Goal: Transaction & Acquisition: Purchase product/service

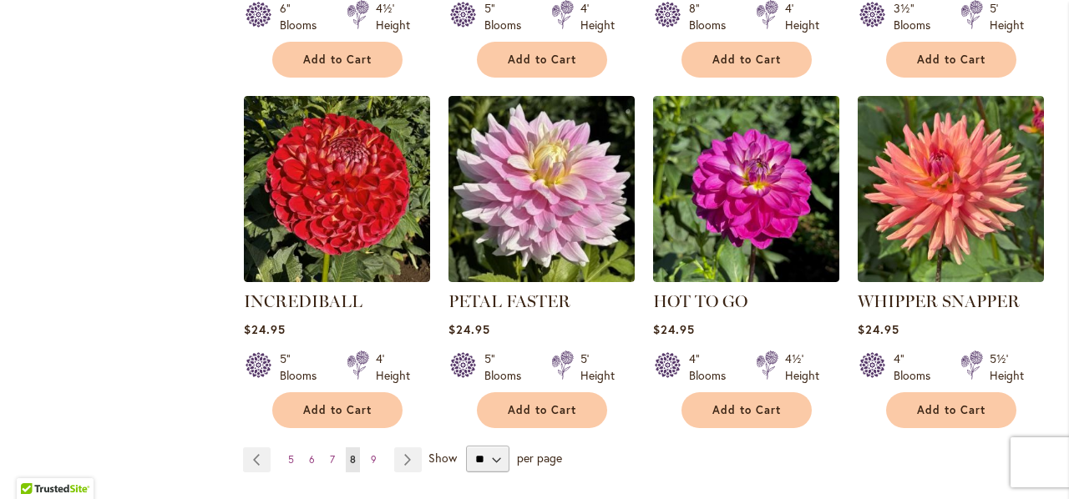
scroll to position [4592, 0]
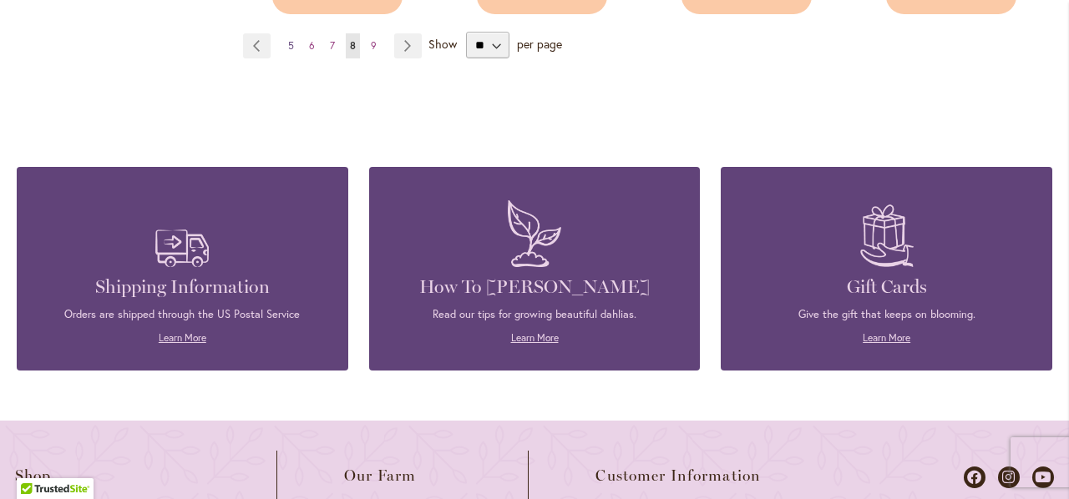
click at [284, 33] on link "Page 5" at bounding box center [291, 45] width 14 height 25
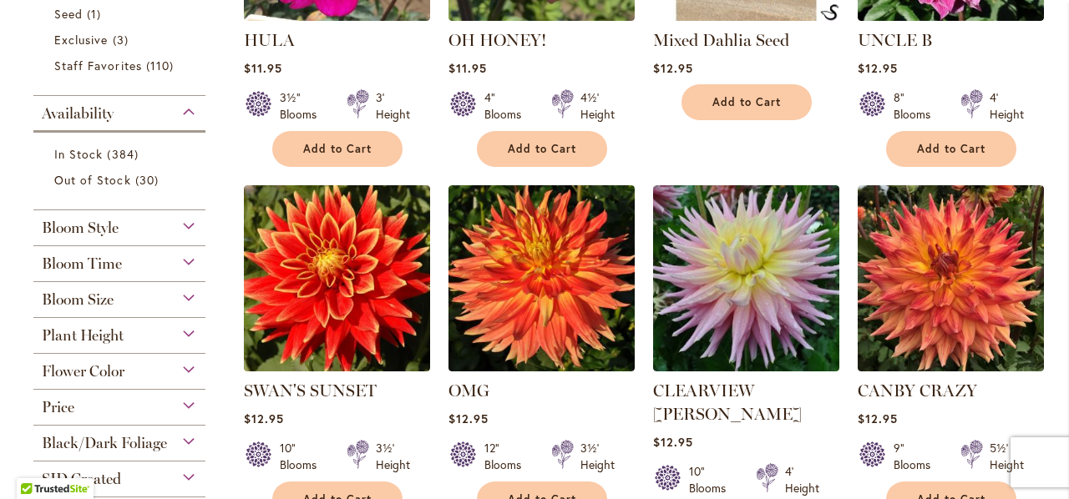
scroll to position [331, 0]
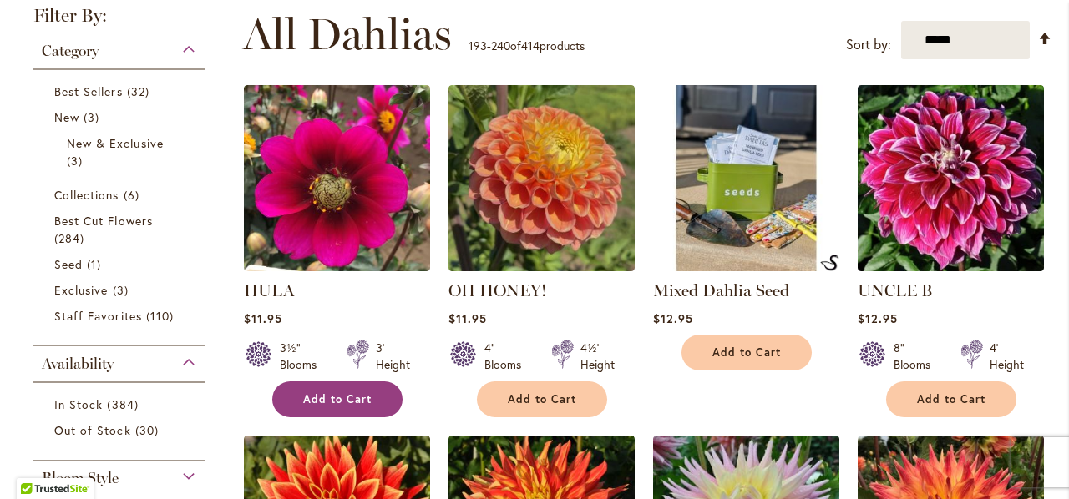
click at [358, 390] on button "Add to Cart" at bounding box center [337, 400] width 130 height 36
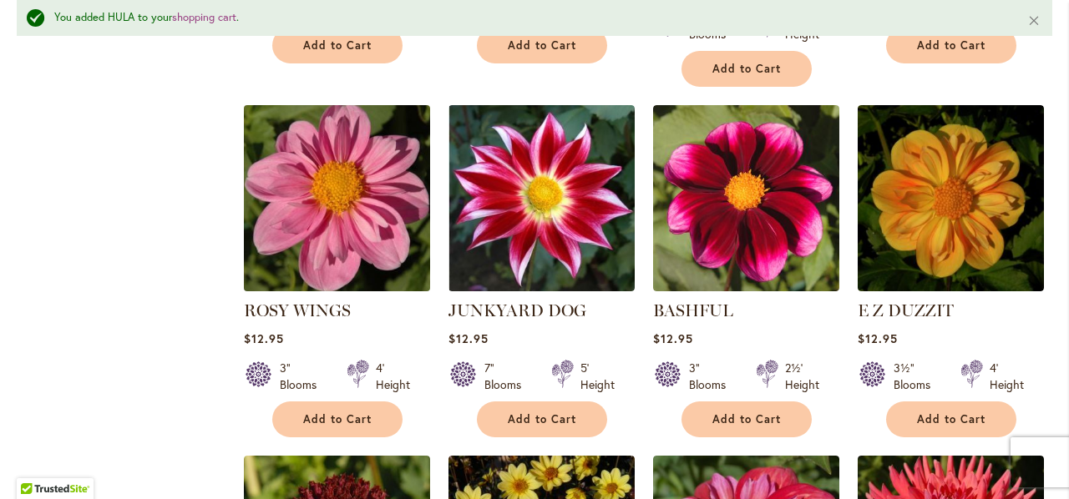
scroll to position [4007, 0]
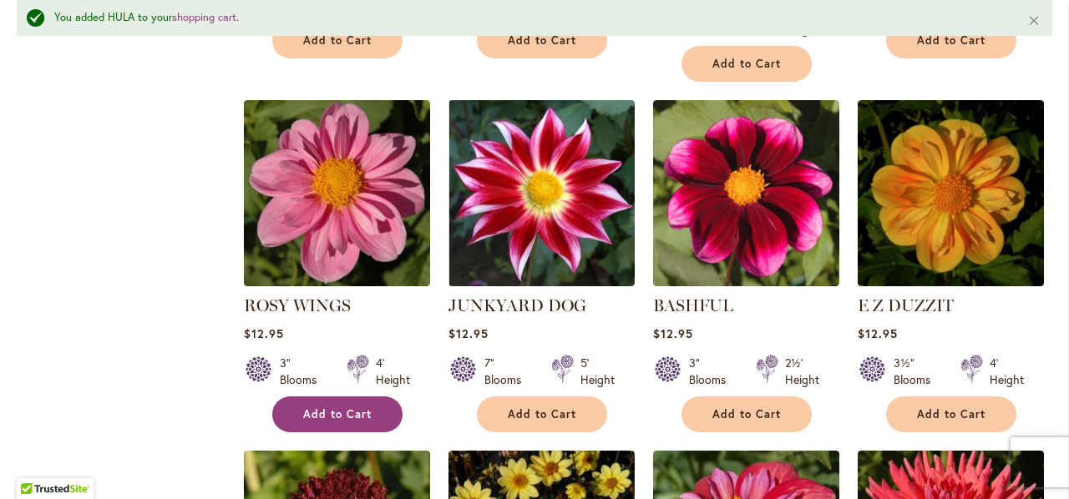
click at [311, 407] on span "Add to Cart" at bounding box center [337, 414] width 68 height 14
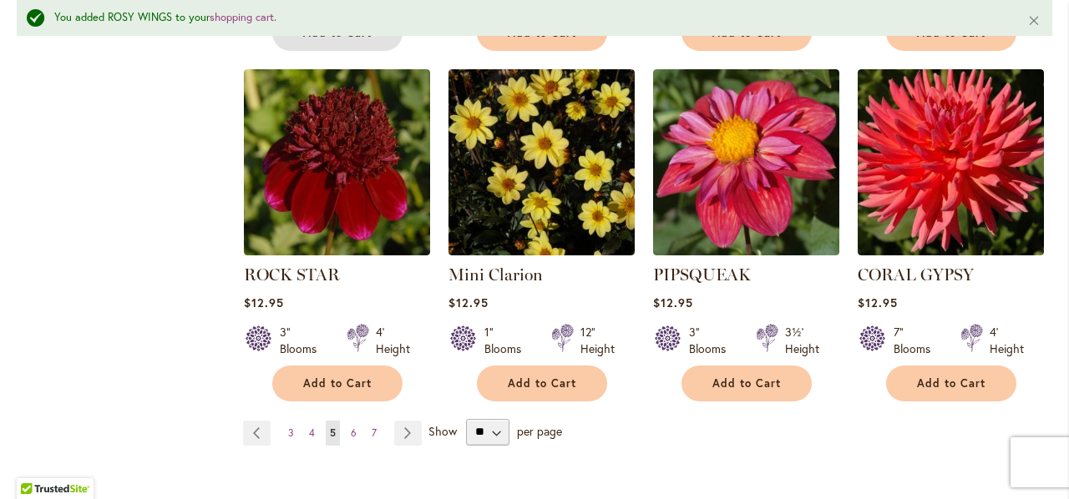
scroll to position [4425, 0]
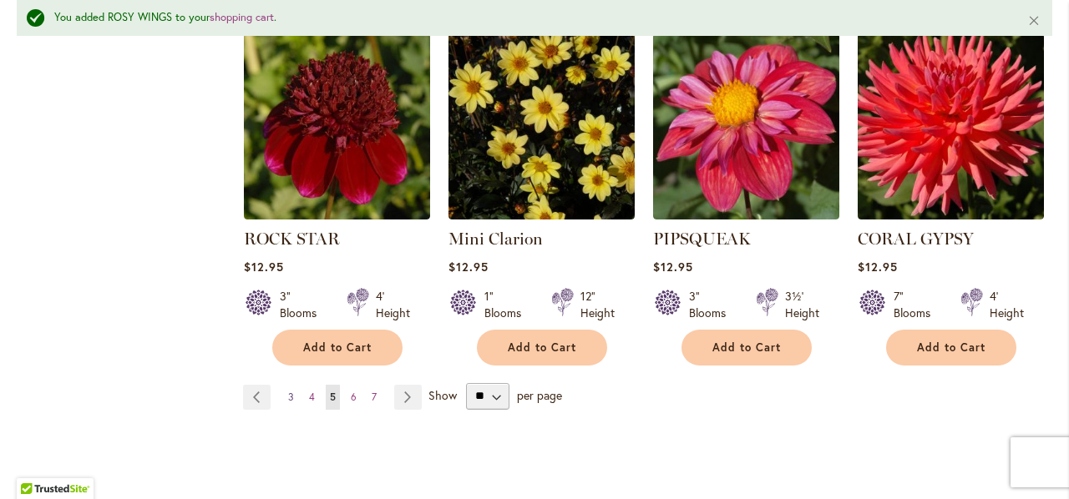
click at [290, 391] on span "3" at bounding box center [291, 397] width 6 height 13
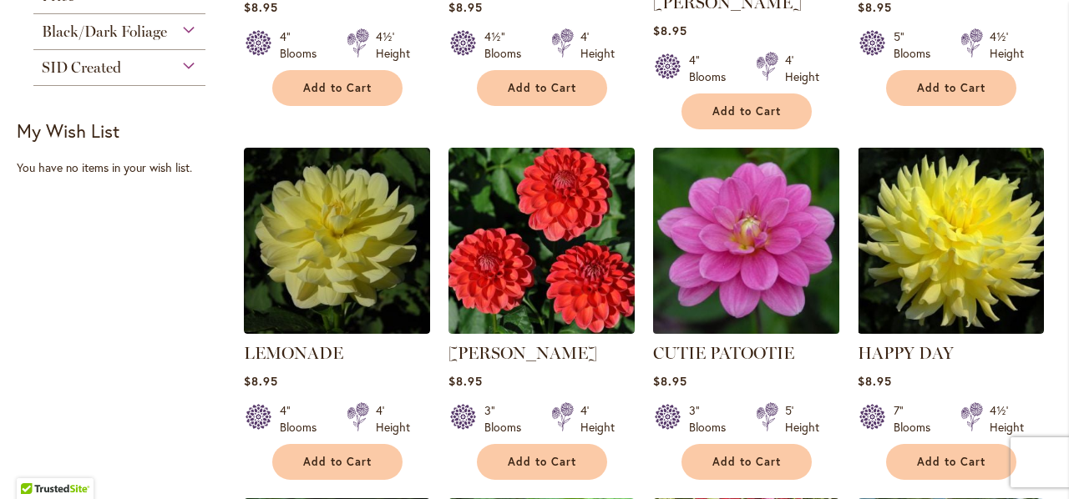
scroll to position [1020, 0]
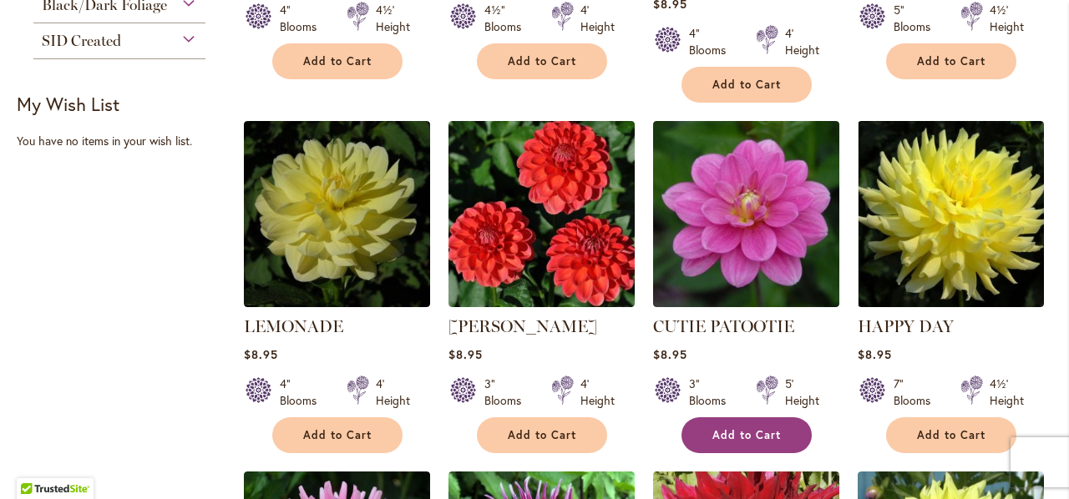
click at [731, 428] on span "Add to Cart" at bounding box center [746, 435] width 68 height 14
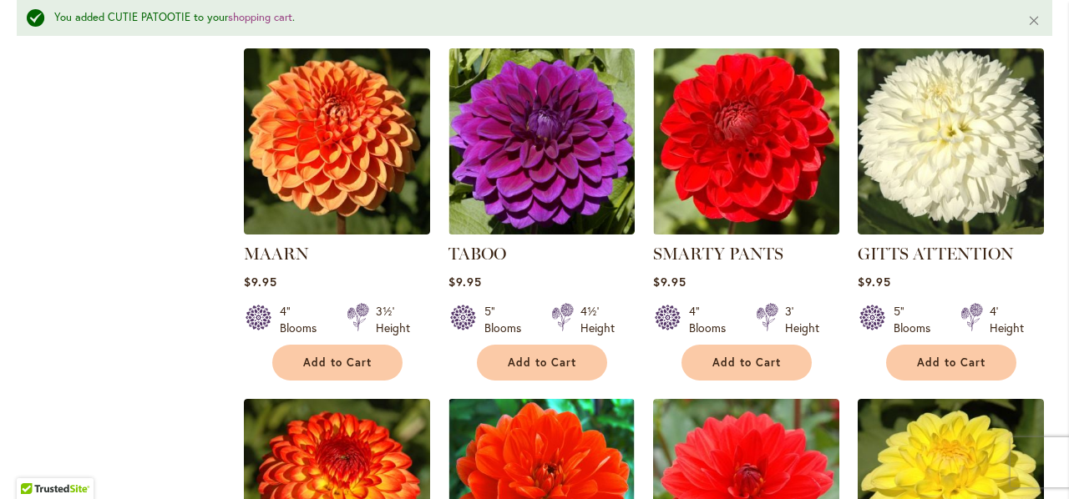
scroll to position [2566, 0]
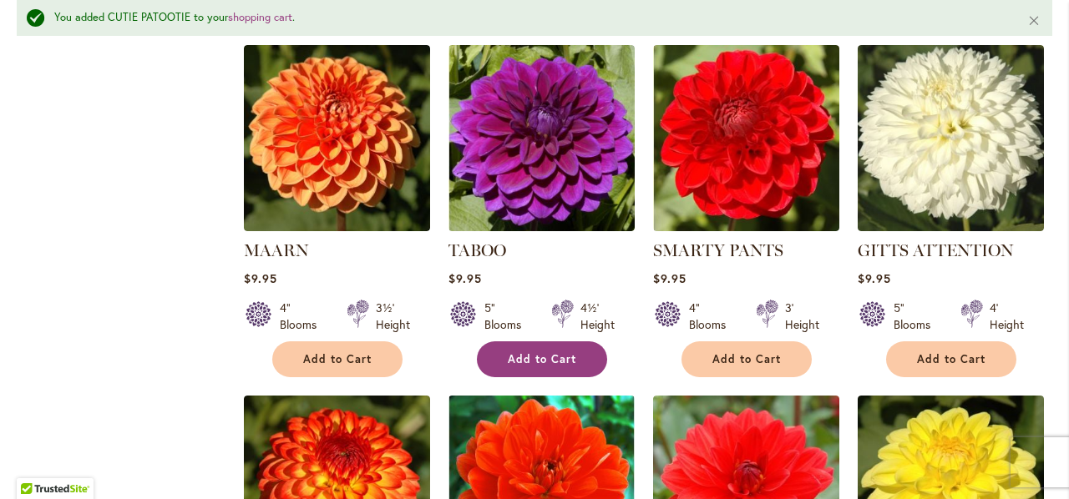
click at [549, 341] on button "Add to Cart" at bounding box center [542, 359] width 130 height 36
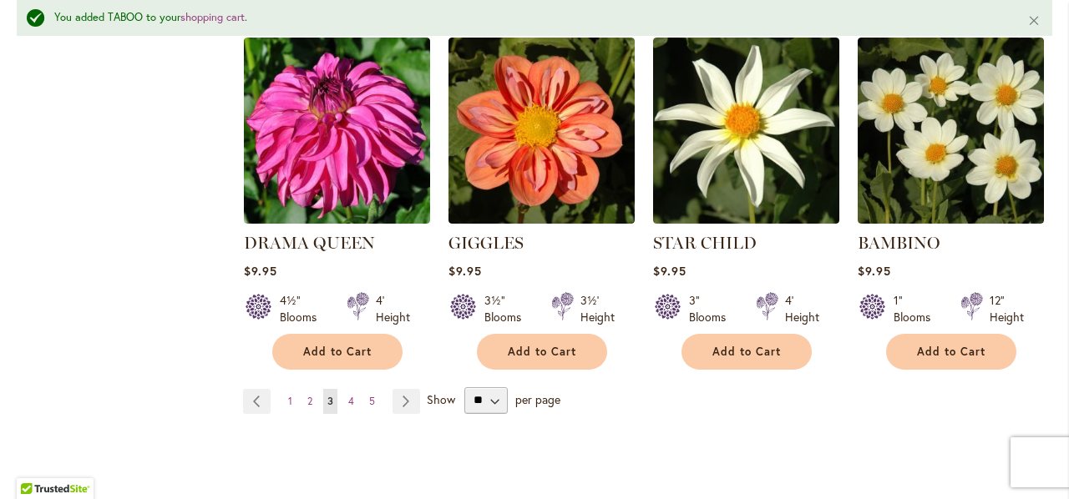
scroll to position [4487, 0]
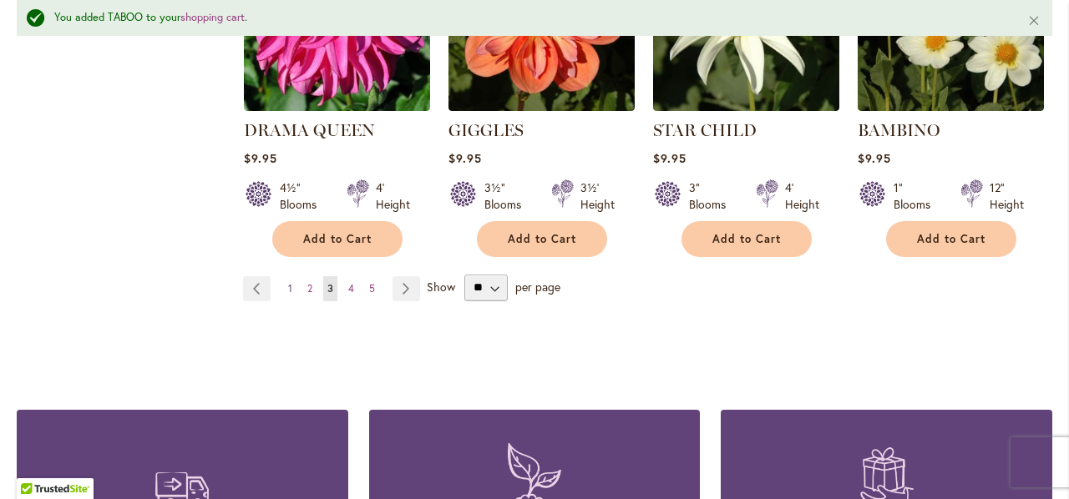
click at [288, 282] on span "1" at bounding box center [290, 288] width 4 height 13
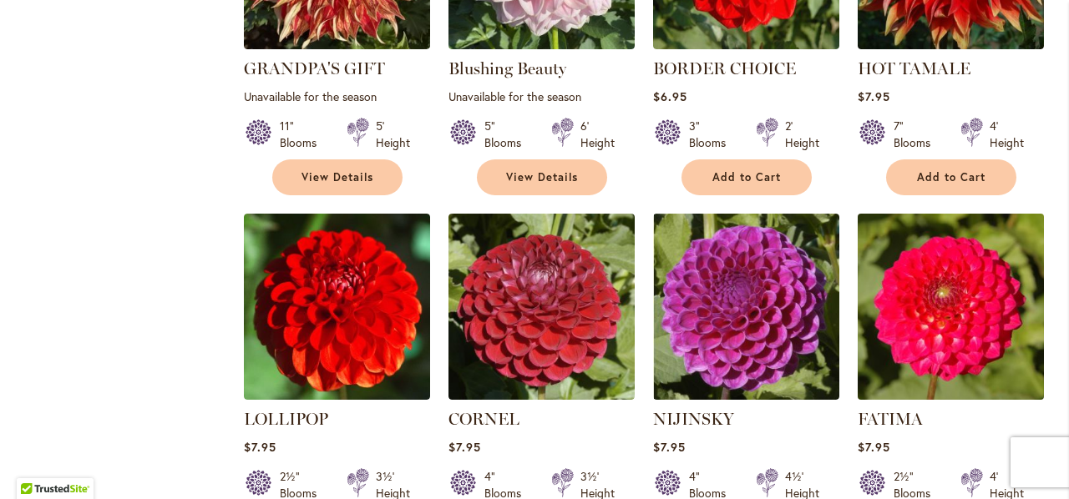
scroll to position [3274, 0]
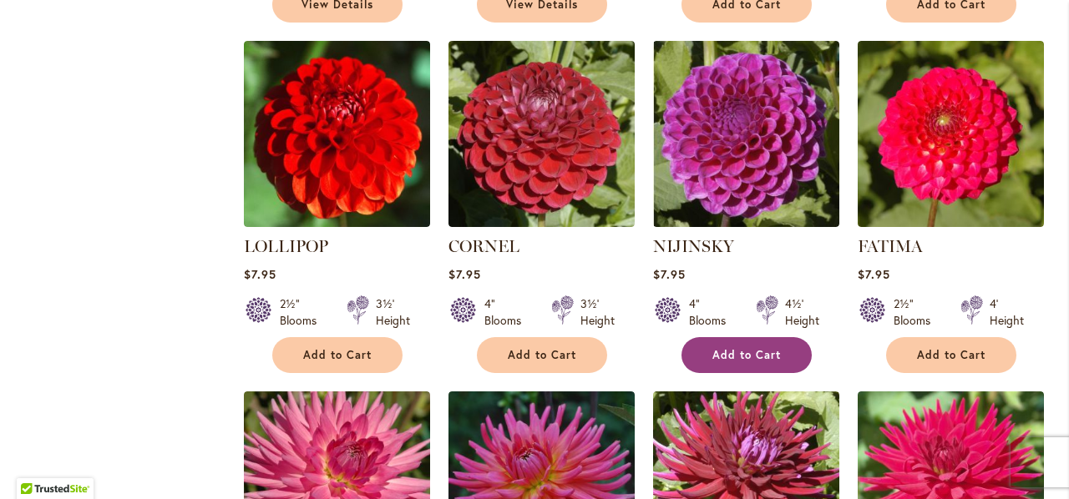
click at [739, 348] on span "Add to Cart" at bounding box center [746, 355] width 68 height 14
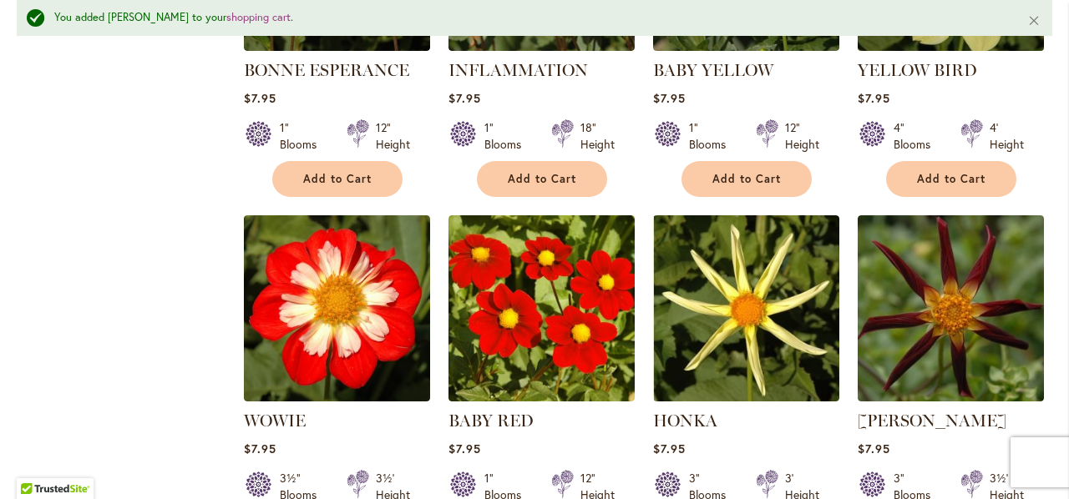
scroll to position [4236, 0]
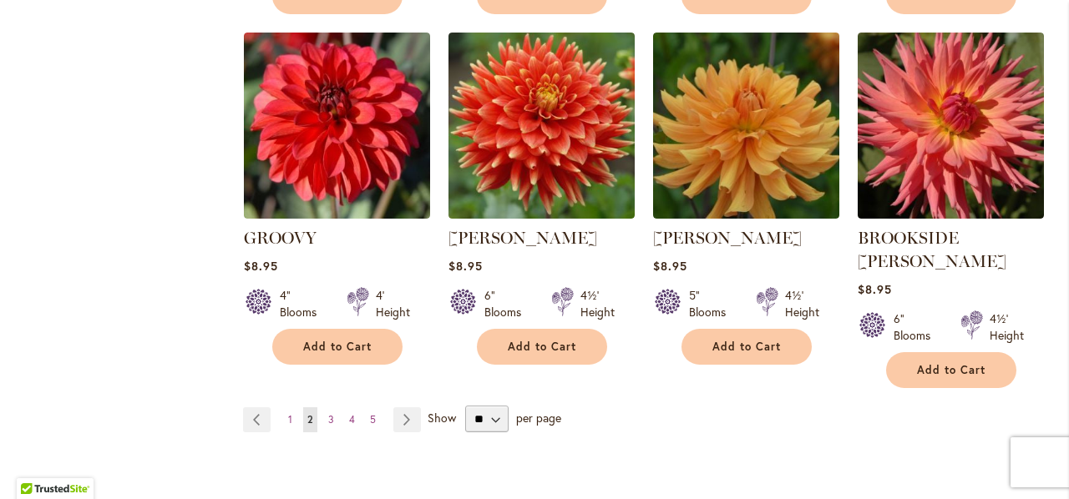
scroll to position [4360, 0]
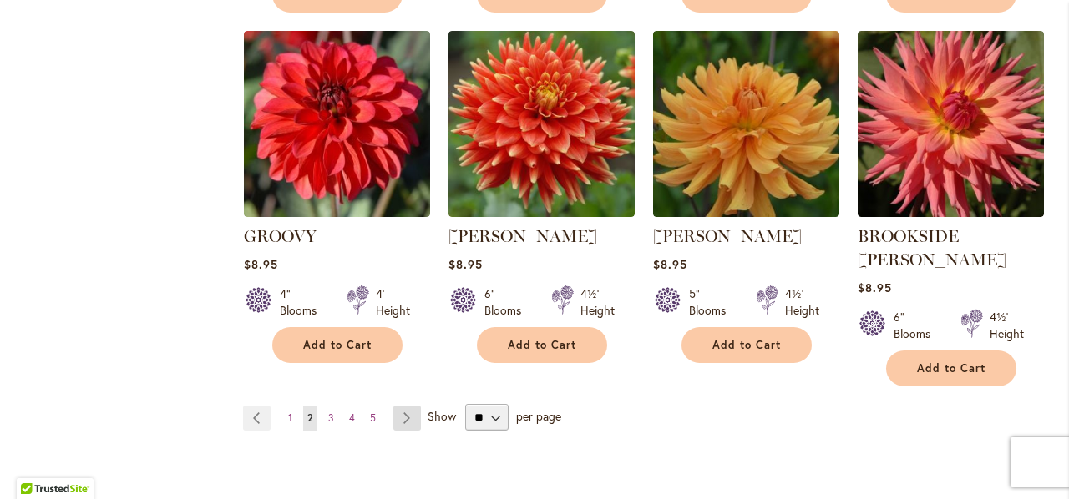
click at [406, 406] on link "Page Next" at bounding box center [407, 418] width 28 height 25
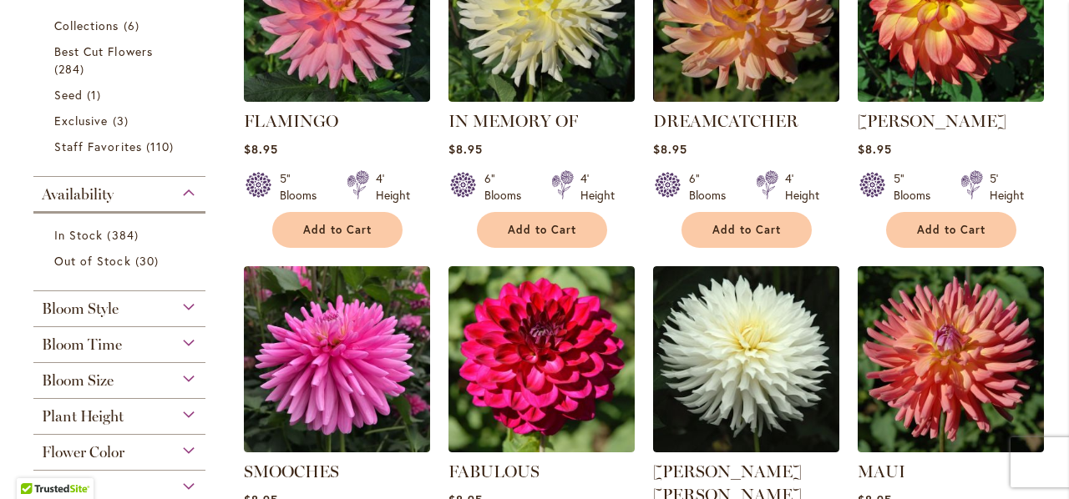
scroll to position [83, 0]
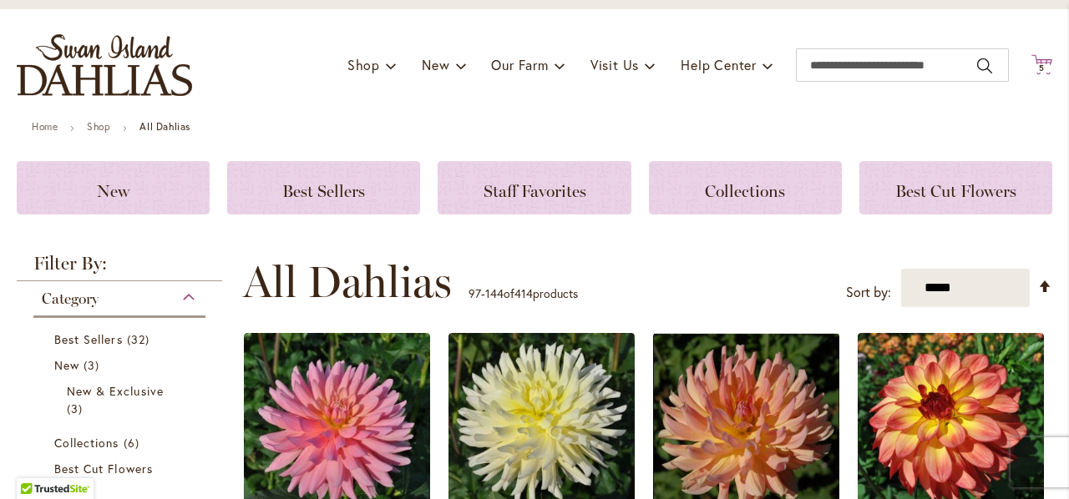
click at [1033, 59] on icon at bounding box center [1041, 64] width 21 height 20
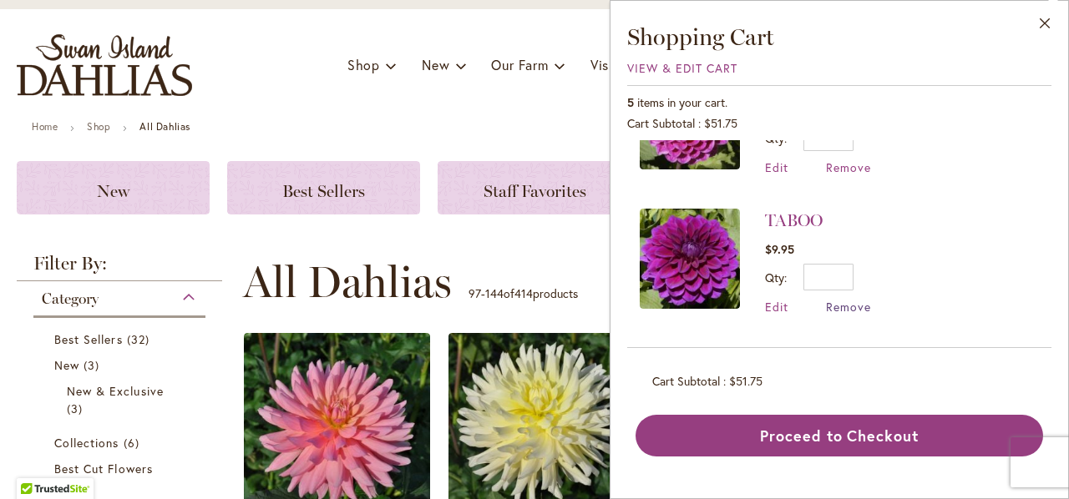
click at [865, 303] on span "Remove" at bounding box center [848, 307] width 45 height 16
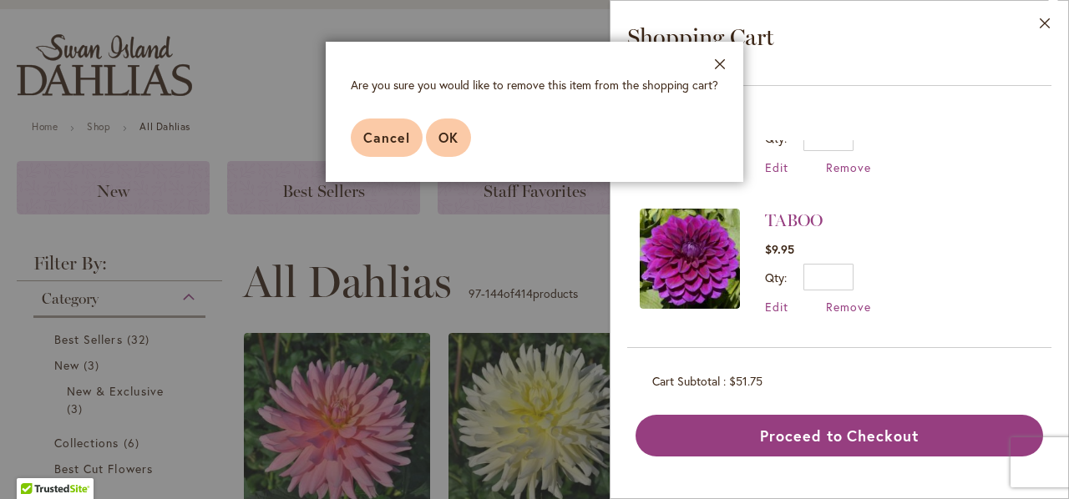
click at [442, 127] on button "OK" at bounding box center [448, 138] width 45 height 38
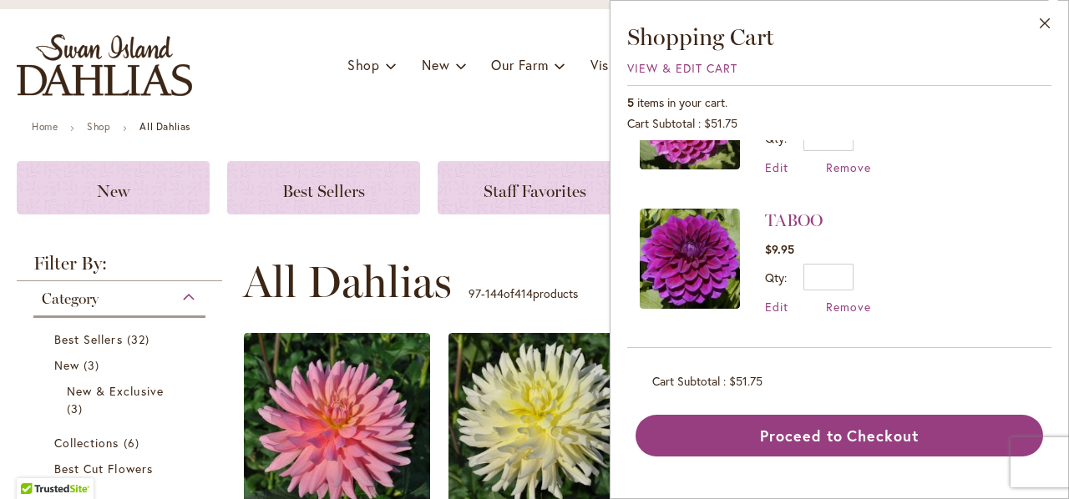
click at [554, 106] on div "Toggle Nav Shop Dahlia Tubers Collections Fresh Cut Dahlias Gardening Supplies …" at bounding box center [534, 65] width 1069 height 112
